Goal: Navigation & Orientation: Find specific page/section

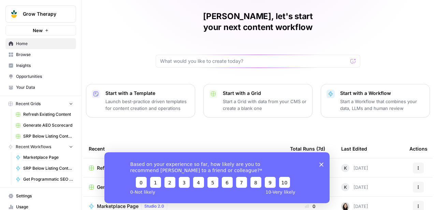
click at [57, 78] on span "Opportunities" at bounding box center [44, 76] width 57 height 6
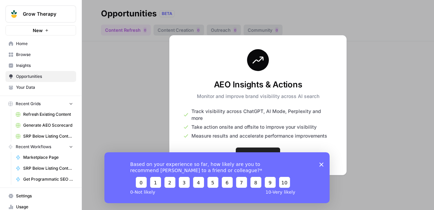
click at [317, 164] on div "Based on your experience so far, how likely are you to recommend [PERSON_NAME] …" at bounding box center [216, 177] width 225 height 51
click at [318, 164] on div "Based on your experience so far, how likely are you to recommend [PERSON_NAME] …" at bounding box center [216, 177] width 225 height 51
click at [324, 164] on div "Based on your experience so far, how likely are you to recommend [PERSON_NAME] …" at bounding box center [216, 177] width 225 height 51
click at [319, 163] on icon "Close survey" at bounding box center [321, 164] width 4 height 4
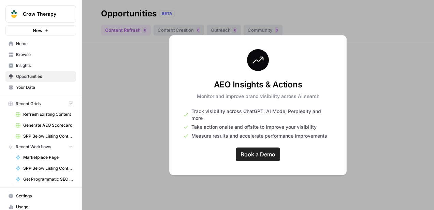
click at [37, 64] on span "Insights" at bounding box center [44, 65] width 57 height 6
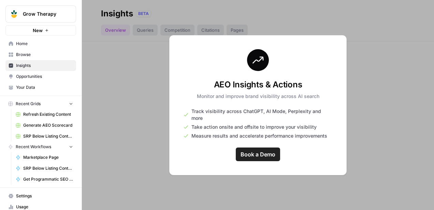
click at [37, 53] on span "Browse" at bounding box center [44, 54] width 57 height 6
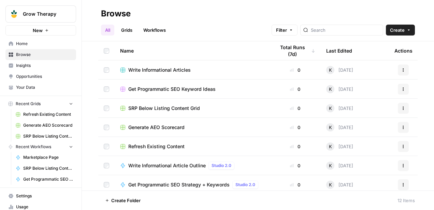
click at [35, 46] on span "Home" at bounding box center [44, 44] width 57 height 6
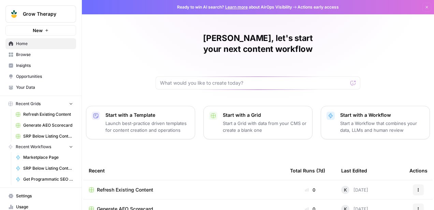
click at [76, 100] on nav "Recent Grids Refresh Existing Content Generate AEO Scorecard SRP Below Listing …" at bounding box center [40, 120] width 81 height 43
click at [62, 90] on link "Your Data" at bounding box center [40, 87] width 71 height 11
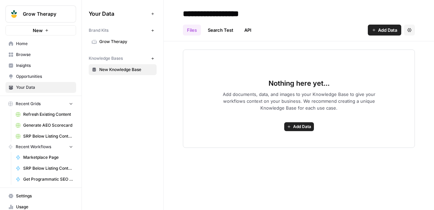
click at [68, 106] on button "Recent Grids" at bounding box center [40, 104] width 71 height 10
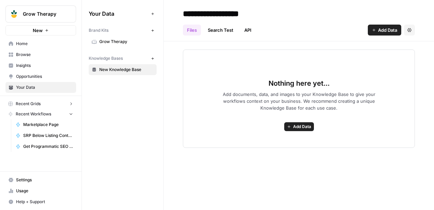
click at [58, 75] on span "Opportunities" at bounding box center [44, 76] width 57 height 6
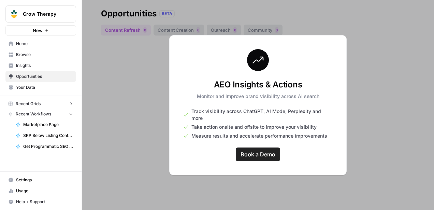
click at [54, 69] on link "Insights" at bounding box center [40, 65] width 71 height 11
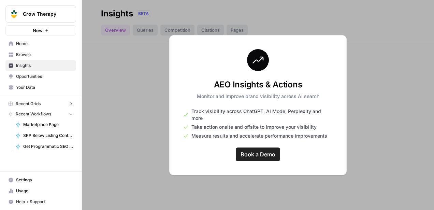
click at [49, 56] on span "Browse" at bounding box center [44, 54] width 57 height 6
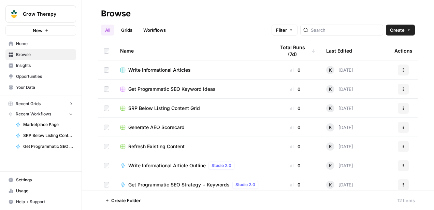
click at [47, 48] on link "Home" at bounding box center [40, 43] width 71 height 11
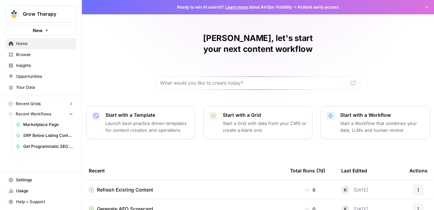
click at [64, 11] on div "Grow Therapy" at bounding box center [48, 14] width 51 height 7
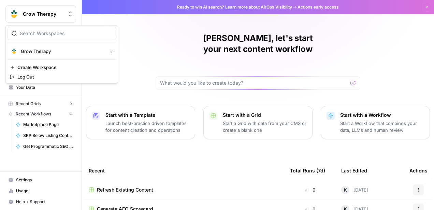
click at [64, 11] on div "Grow Therapy" at bounding box center [48, 14] width 51 height 7
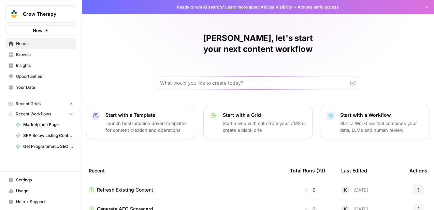
click at [42, 74] on span "Opportunities" at bounding box center [44, 76] width 57 height 6
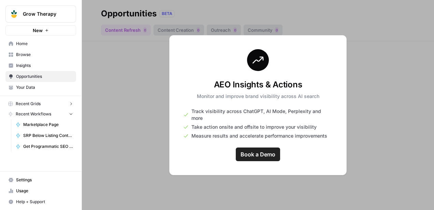
click at [111, 65] on div at bounding box center [258, 105] width 352 height 210
